Goal: Find specific page/section: Find specific page/section

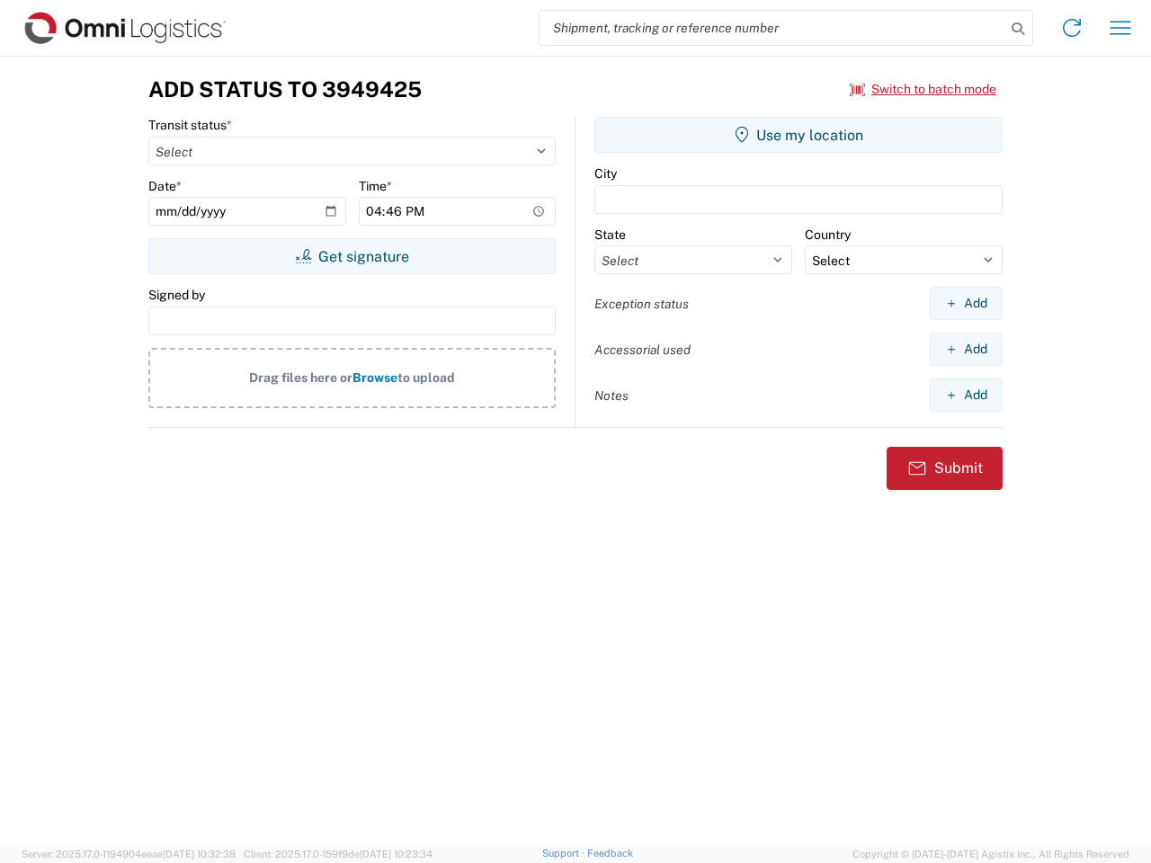
click at [773, 28] on input "search" at bounding box center [773, 28] width 466 height 34
click at [1018, 29] on icon at bounding box center [1018, 28] width 25 height 25
click at [1072, 28] on icon at bounding box center [1072, 27] width 29 height 29
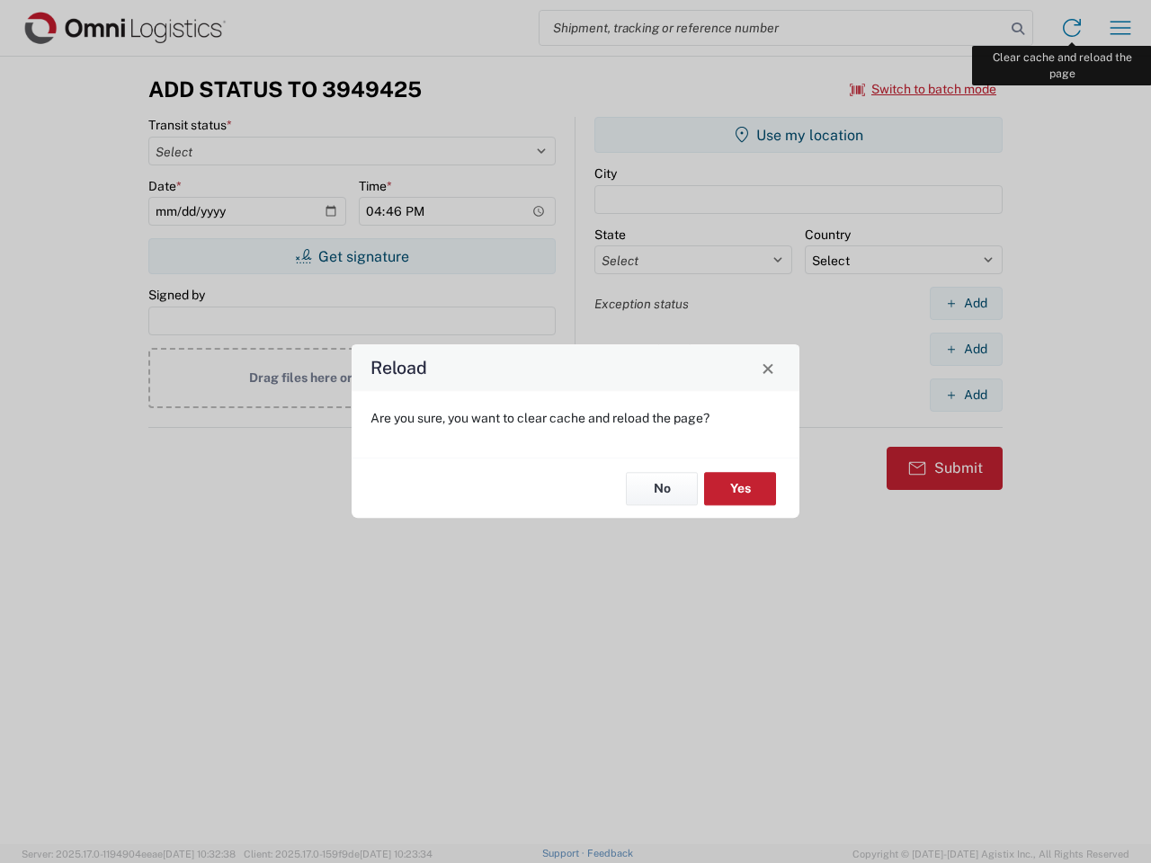
click at [1121, 28] on div "Reload Are you sure, you want to clear cache and reload the page? No Yes" at bounding box center [575, 431] width 1151 height 863
click at [924, 89] on div "Reload Are you sure, you want to clear cache and reload the page? No Yes" at bounding box center [575, 431] width 1151 height 863
click at [352, 256] on div "Reload Are you sure, you want to clear cache and reload the page? No Yes" at bounding box center [575, 431] width 1151 height 863
click at [799, 135] on div "Reload Are you sure, you want to clear cache and reload the page? No Yes" at bounding box center [575, 431] width 1151 height 863
click at [966, 303] on div "Reload Are you sure, you want to clear cache and reload the page? No Yes" at bounding box center [575, 431] width 1151 height 863
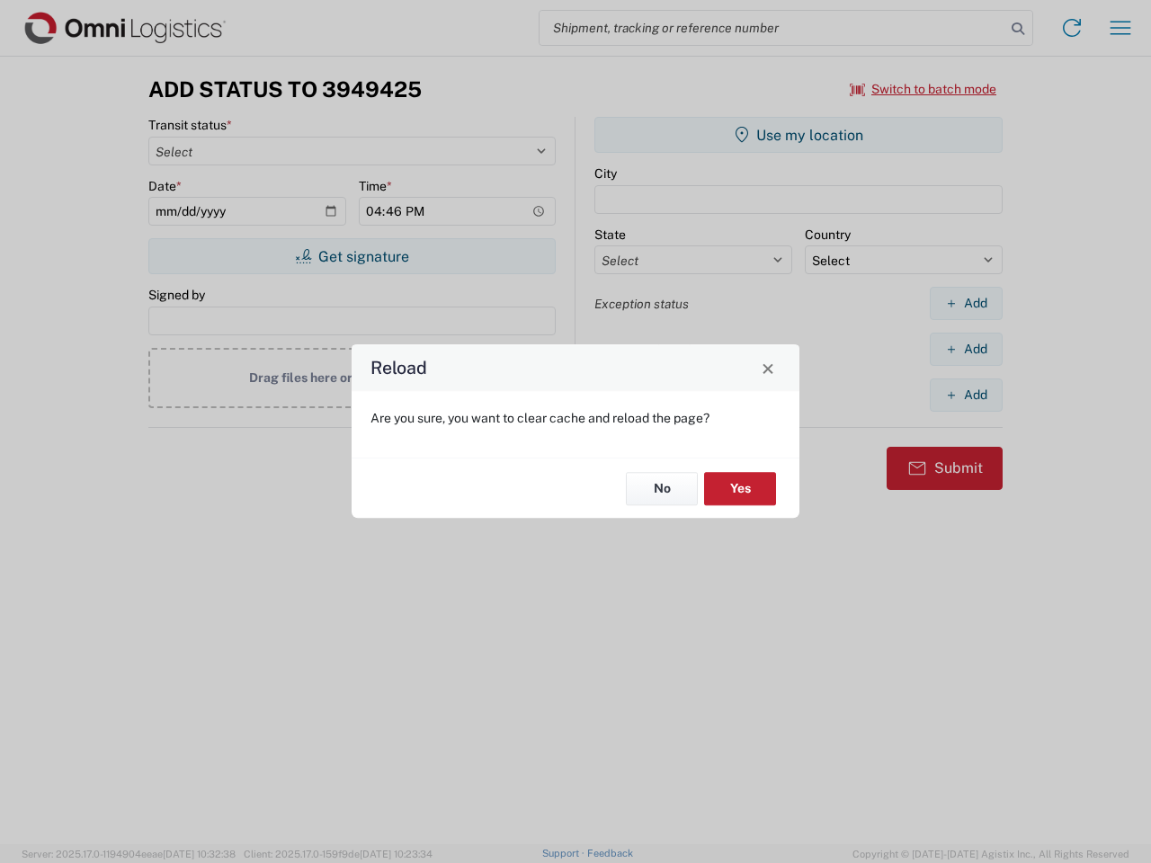
click at [966, 349] on div "Reload Are you sure, you want to clear cache and reload the page? No Yes" at bounding box center [575, 431] width 1151 height 863
click at [966, 395] on div "Reload Are you sure, you want to clear cache and reload the page? No Yes" at bounding box center [575, 431] width 1151 height 863
